Goal: Task Accomplishment & Management: Complete application form

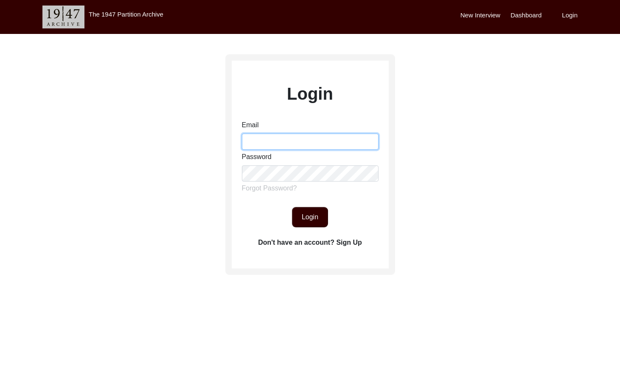
click at [291, 139] on input "Email" at bounding box center [310, 142] width 137 height 16
type input "[EMAIL_ADDRESS][DOMAIN_NAME]"
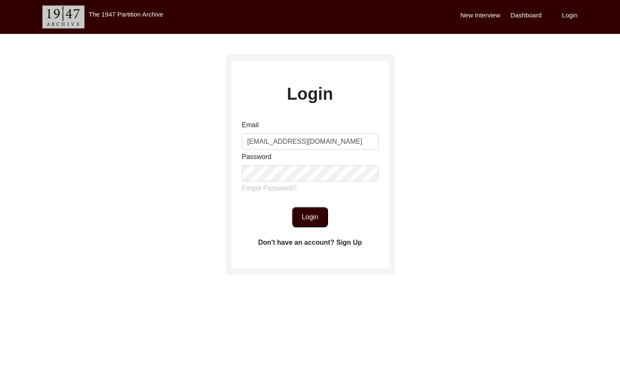
click at [306, 224] on button "Login" at bounding box center [310, 217] width 36 height 20
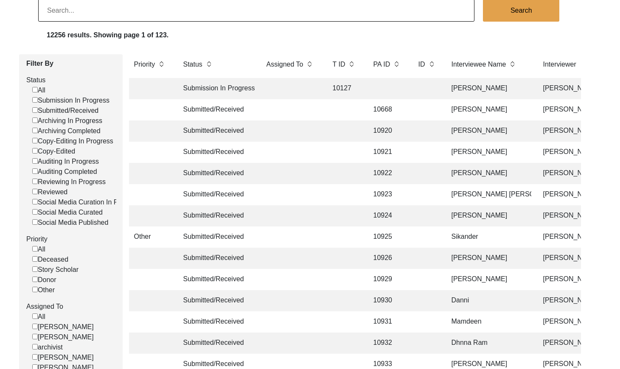
scroll to position [70, 0]
click at [34, 108] on input "Submitted/Received" at bounding box center [35, 110] width 6 height 6
checkbox input "false"
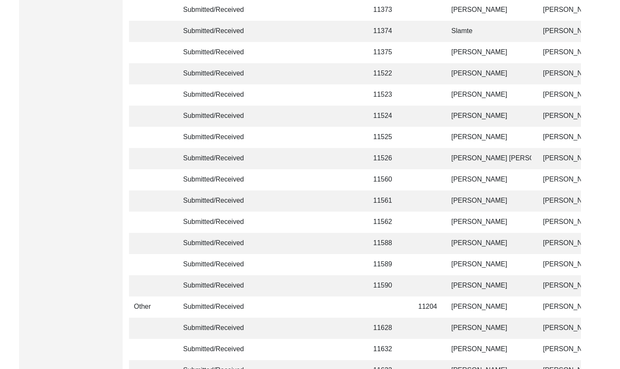
scroll to position [2006, 0]
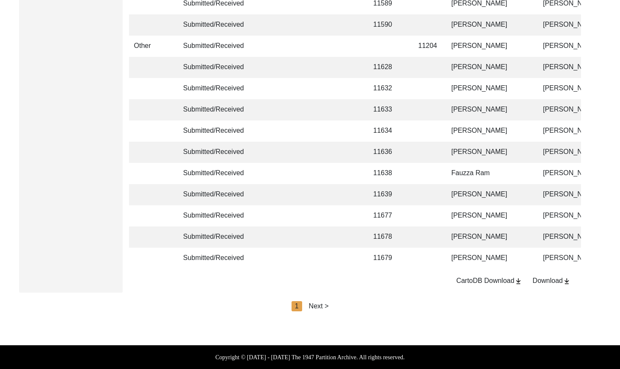
click at [317, 304] on div "Next >" at bounding box center [319, 306] width 20 height 10
click at [339, 307] on div "Next >" at bounding box center [338, 306] width 20 height 10
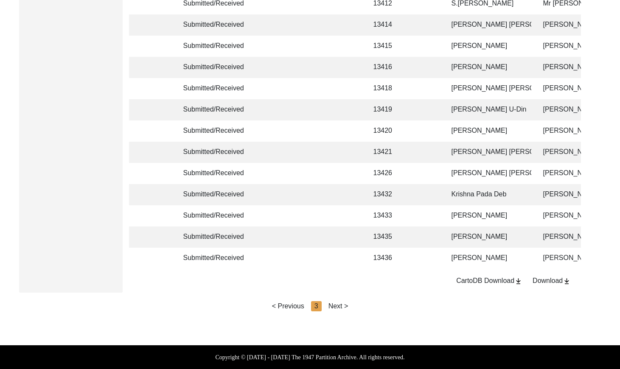
click at [346, 306] on div "Next >" at bounding box center [338, 306] width 20 height 10
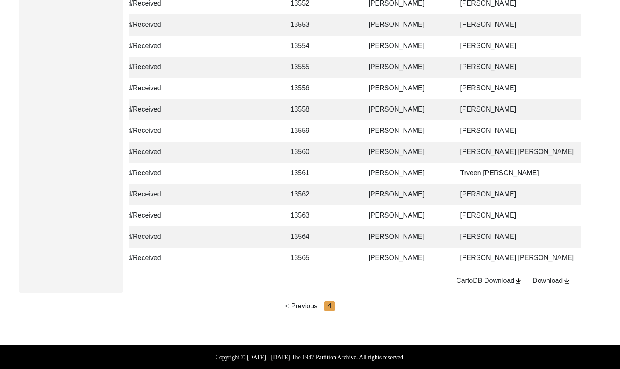
scroll to position [0, 85]
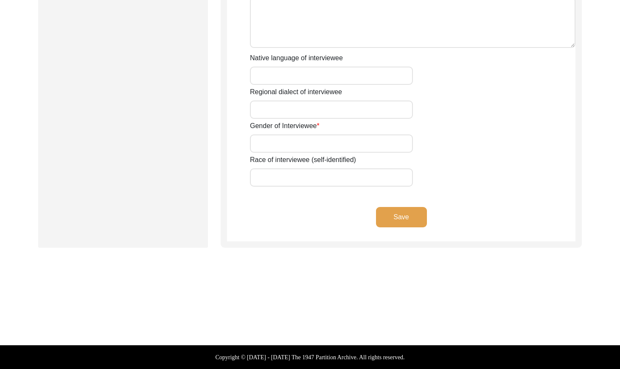
type input "Mr"
type input "[DEMOGRAPHIC_DATA]"
type input "Bashir"
type input "N/A"
type input "[PERSON_NAME]"
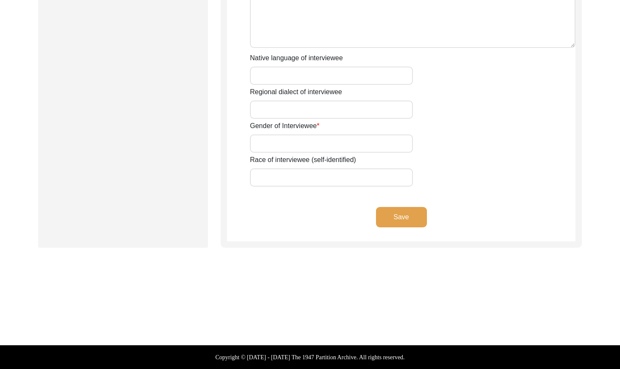
type input "N/A"
type input "[PERSON_NAME]"
type input "1934"
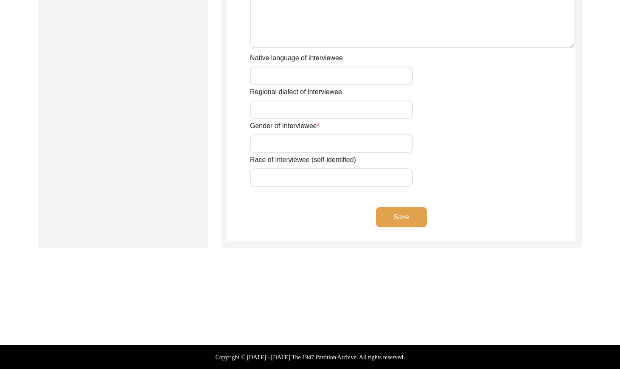
type input "91 Years"
type input "[DEMOGRAPHIC_DATA]"
type input "N/A"
type textarea "N/A"
type input "Punjabi"
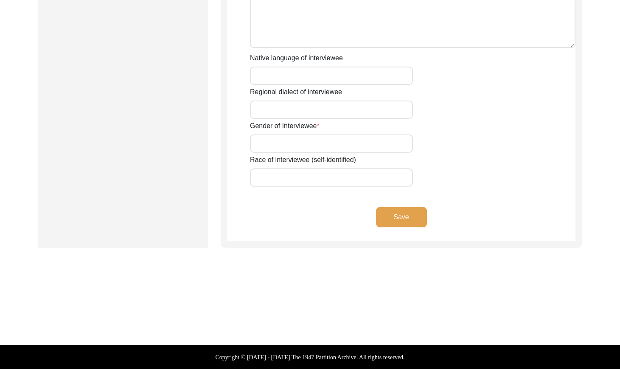
type input "Malwai"
type input "[DEMOGRAPHIC_DATA]"
type input "Araein"
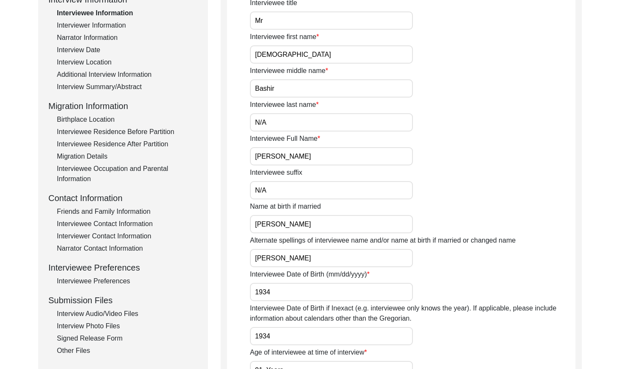
scroll to position [88, 0]
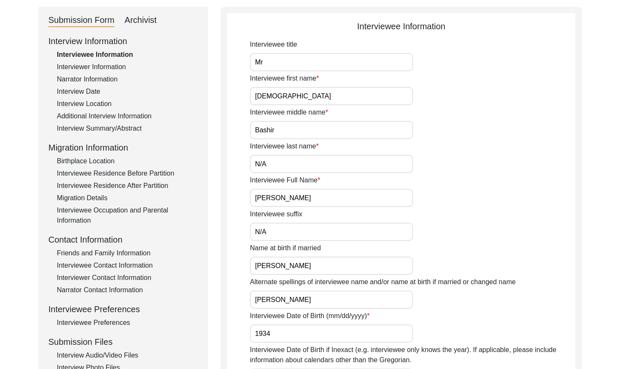
drag, startPoint x: 131, startPoint y: 208, endPoint x: 288, endPoint y: 241, distance: 161.0
click at [131, 208] on div "Interviewee Occupation and Parental Information" at bounding box center [127, 215] width 141 height 20
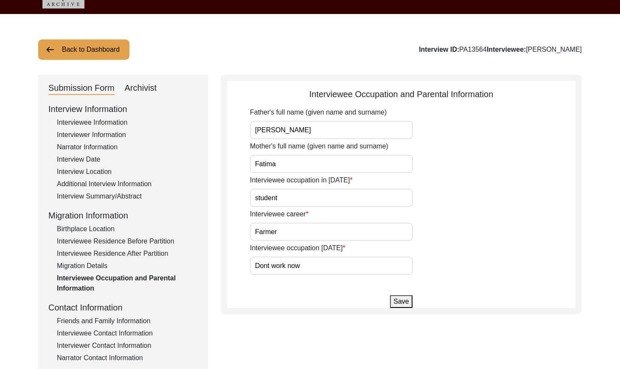
scroll to position [0, 0]
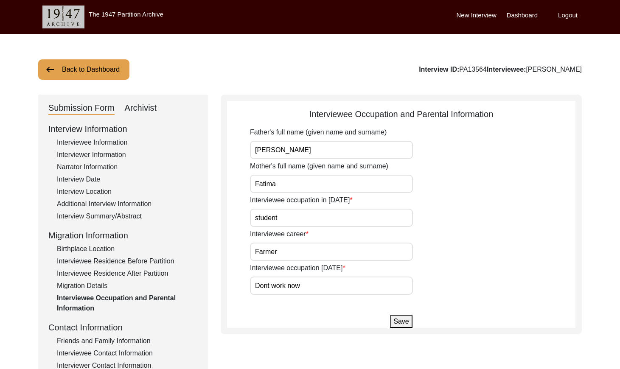
click at [89, 63] on button "Back to Dashboard" at bounding box center [83, 69] width 91 height 20
